Goal: Information Seeking & Learning: Learn about a topic

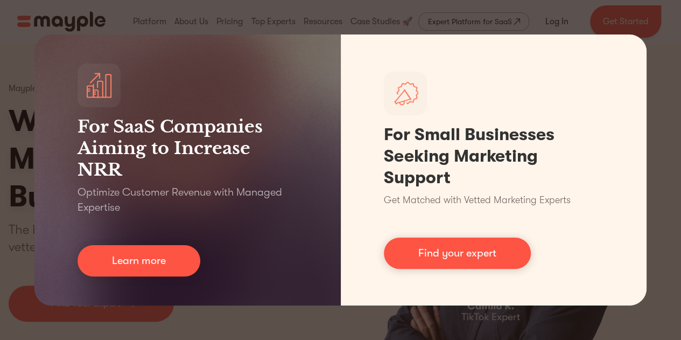
click at [446, 327] on div "For SaaS Companies Aiming to Increase NRR Optimize Customer Revenue with Manage…" at bounding box center [340, 170] width 681 height 340
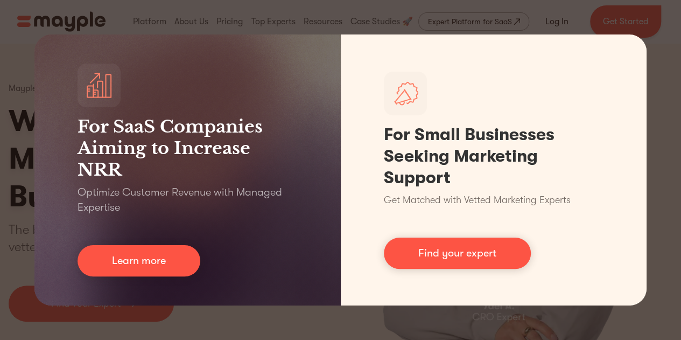
click at [665, 129] on div "For SaaS Companies Aiming to Increase NRR Optimize Customer Revenue with Manage…" at bounding box center [340, 170] width 681 height 340
click at [642, 18] on div "For SaaS Companies Aiming to Increase NRR Optimize Customer Revenue with Manage…" at bounding box center [340, 170] width 681 height 340
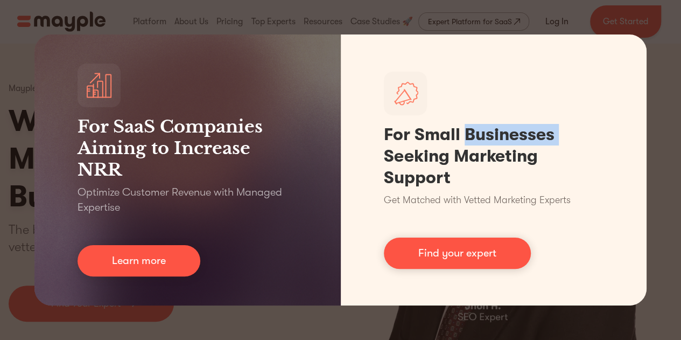
click at [641, 18] on div "For SaaS Companies Aiming to Increase NRR Optimize Customer Revenue with Manage…" at bounding box center [340, 170] width 681 height 340
click at [397, 17] on div "For SaaS Companies Aiming to Increase NRR Optimize Customer Revenue with Manage…" at bounding box center [340, 170] width 681 height 340
click at [271, 25] on div "For SaaS Companies Aiming to Increase NRR Optimize Customer Revenue with Manage…" at bounding box center [340, 170] width 681 height 340
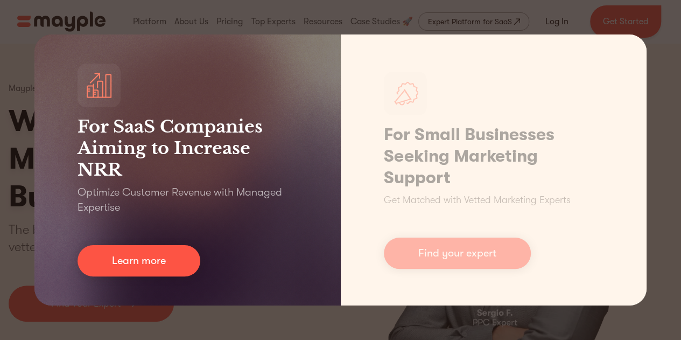
click at [100, 92] on img at bounding box center [99, 85] width 26 height 26
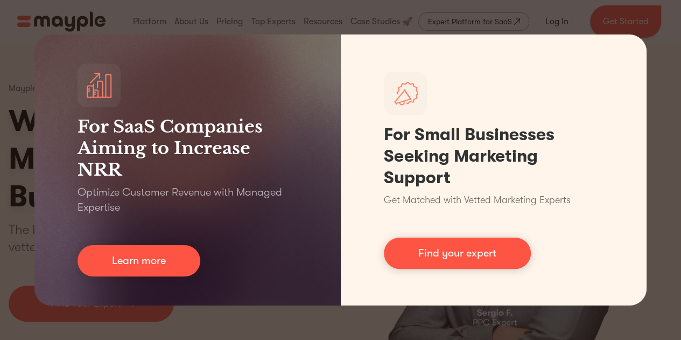
click at [305, 317] on div "For SaaS Companies Aiming to Increase NRR Optimize Customer Revenue with Manage…" at bounding box center [340, 170] width 681 height 340
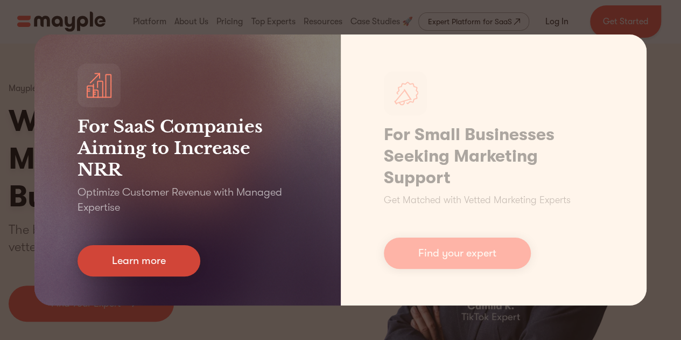
click at [181, 261] on link "Learn more" at bounding box center [139, 260] width 123 height 31
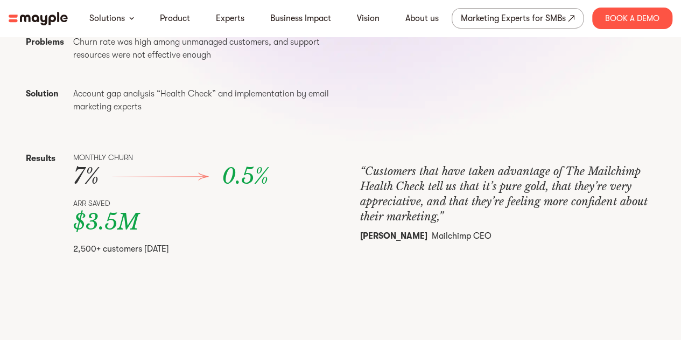
scroll to position [426, 0]
